Goal: Task Accomplishment & Management: Complete application form

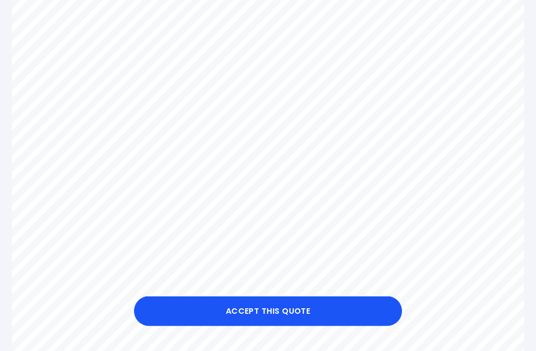
scroll to position [298, 0]
click at [286, 326] on button "Accept this Quote" at bounding box center [268, 311] width 268 height 30
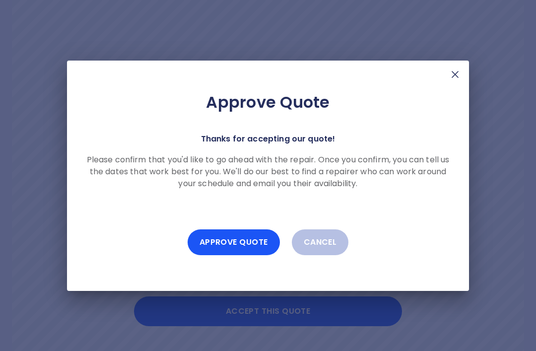
click at [235, 255] on button "Approve Quote" at bounding box center [234, 242] width 92 height 26
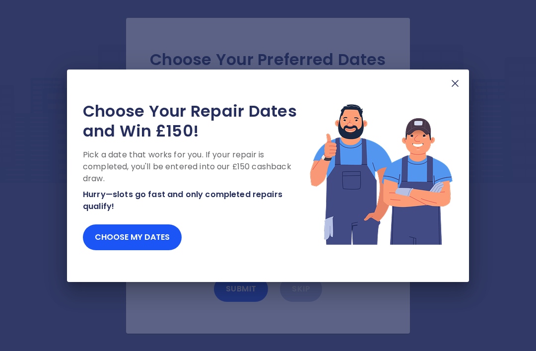
click at [139, 250] on button "Choose my dates" at bounding box center [132, 237] width 99 height 26
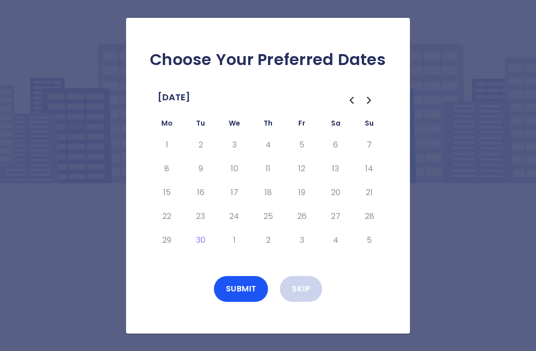
click at [310, 302] on button "Skip" at bounding box center [301, 289] width 42 height 26
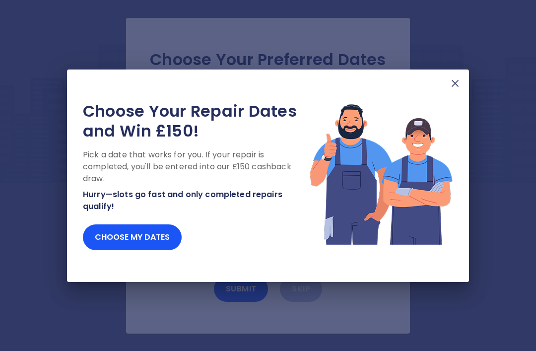
click at [138, 250] on button "Choose my dates" at bounding box center [132, 237] width 99 height 26
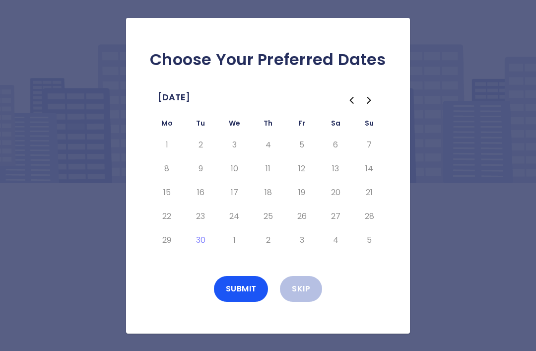
click at [373, 106] on icon "Go to the Next Month" at bounding box center [370, 100] width 12 height 12
click at [172, 201] on button "13" at bounding box center [167, 193] width 18 height 16
click at [205, 201] on button "14" at bounding box center [201, 193] width 18 height 16
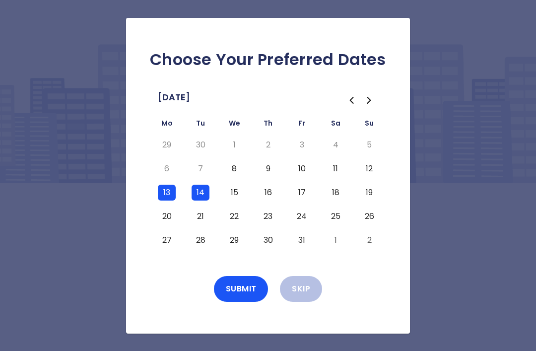
click at [239, 201] on button "15" at bounding box center [234, 193] width 18 height 16
click at [245, 302] on button "Submit" at bounding box center [241, 289] width 55 height 26
